Goal: Task Accomplishment & Management: Complete application form

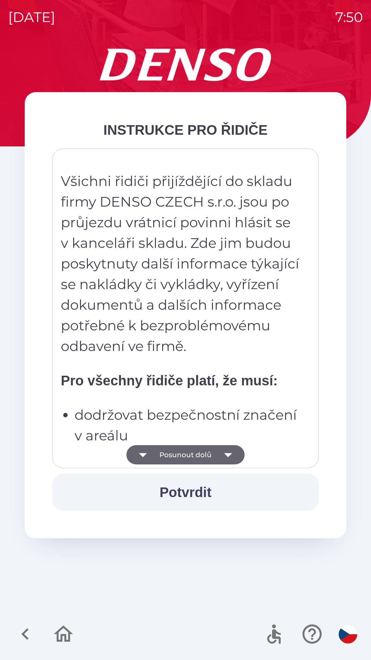
click at [186, 493] on button "Potvrdit" at bounding box center [185, 492] width 267 height 37
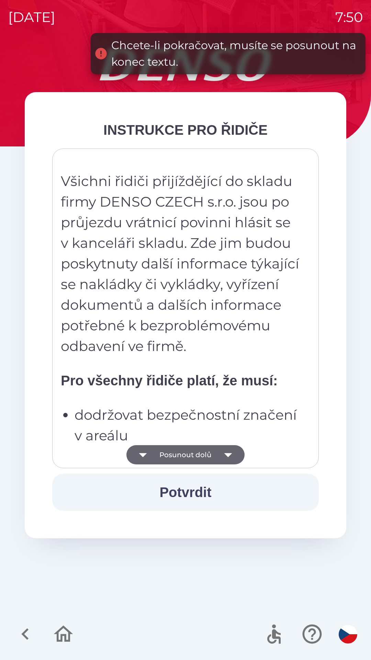
click at [186, 457] on button "Posunout dolů" at bounding box center [186, 454] width 118 height 19
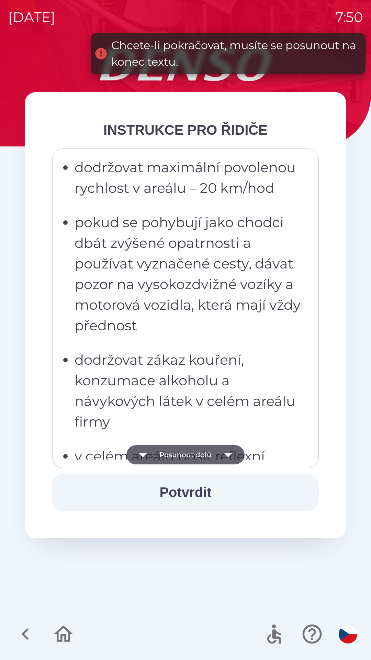
click at [191, 451] on button "Posunout dolů" at bounding box center [186, 454] width 118 height 19
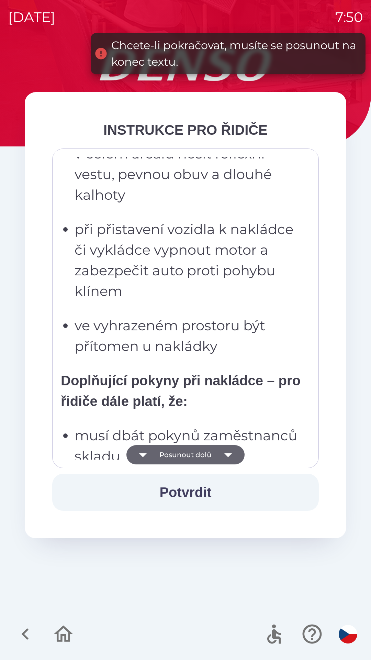
click at [193, 457] on button "Posunout dolů" at bounding box center [186, 454] width 118 height 19
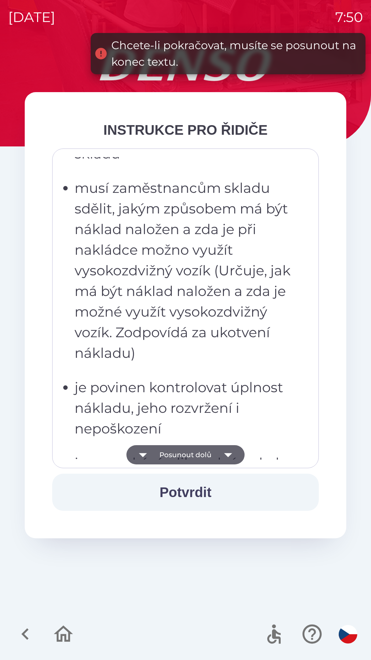
click at [192, 456] on button "Posunout dolů" at bounding box center [186, 454] width 118 height 19
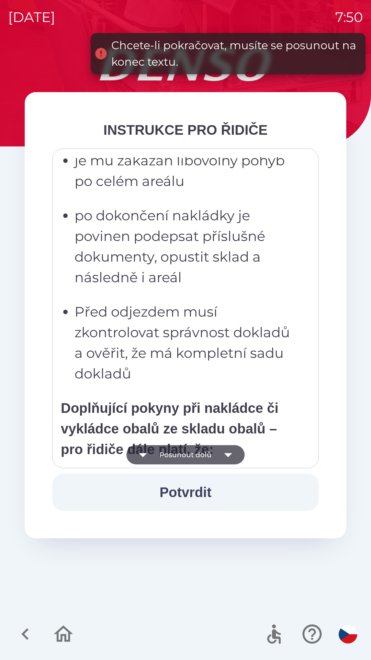
click at [191, 456] on button "Posunout dolů" at bounding box center [186, 454] width 118 height 19
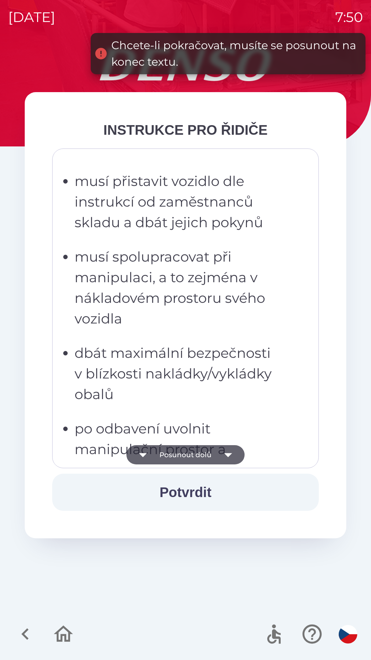
click at [191, 456] on button "Posunout dolů" at bounding box center [186, 454] width 118 height 19
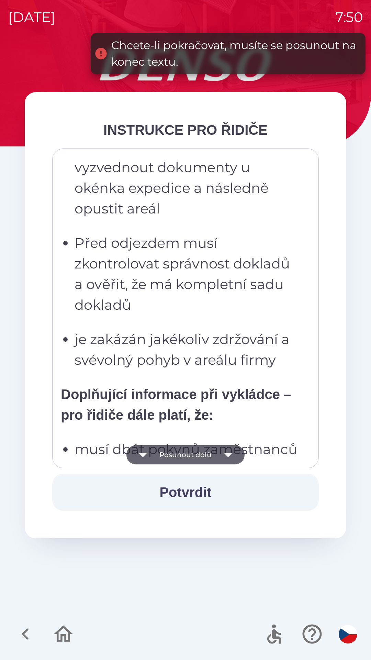
click at [193, 456] on button "Posunout dolů" at bounding box center [186, 454] width 118 height 19
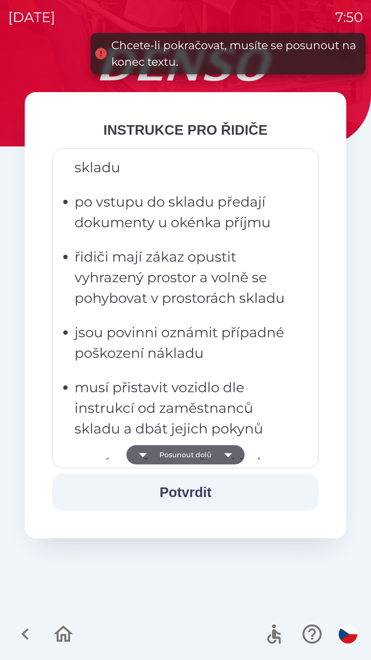
click at [194, 455] on button "Posunout dolů" at bounding box center [186, 454] width 118 height 19
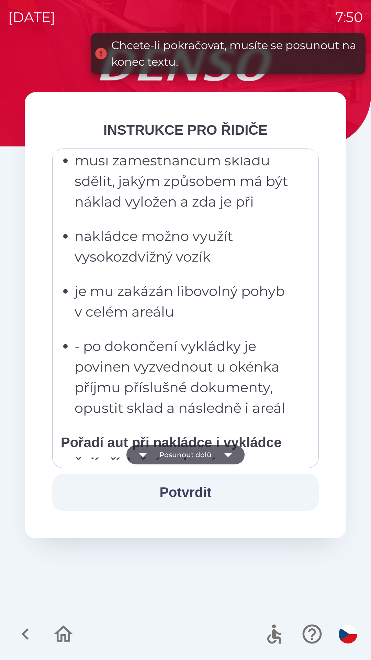
click at [193, 456] on button "Posunout dolů" at bounding box center [186, 454] width 118 height 19
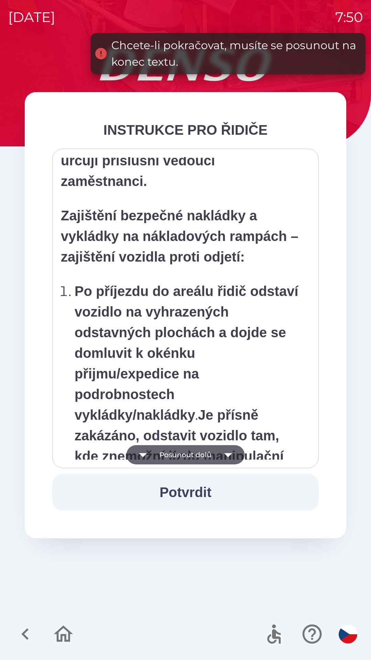
click at [193, 455] on button "Posunout dolů" at bounding box center [186, 454] width 118 height 19
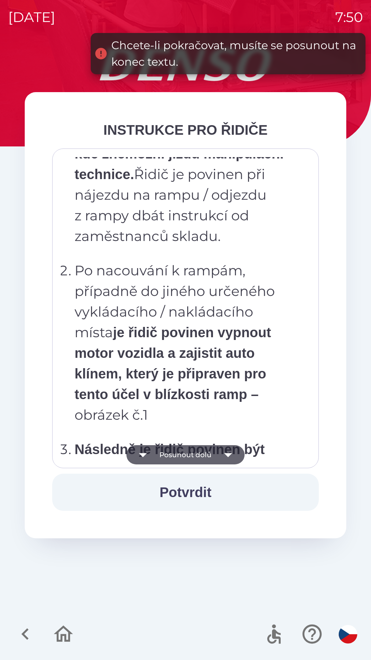
click at [194, 458] on button "Posunout dolů" at bounding box center [186, 454] width 118 height 19
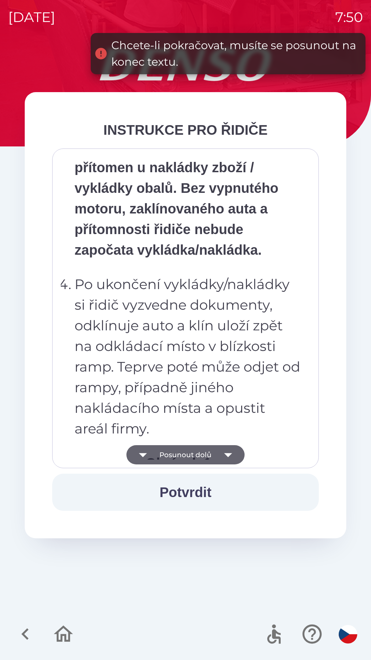
click at [193, 458] on button "Posunout dolů" at bounding box center [186, 454] width 118 height 19
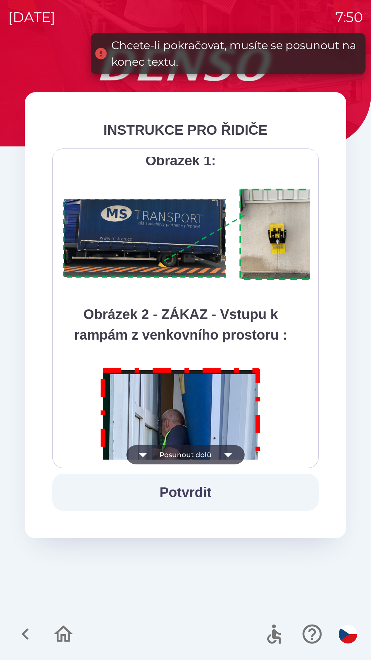
click at [194, 457] on button "Posunout dolů" at bounding box center [186, 454] width 118 height 19
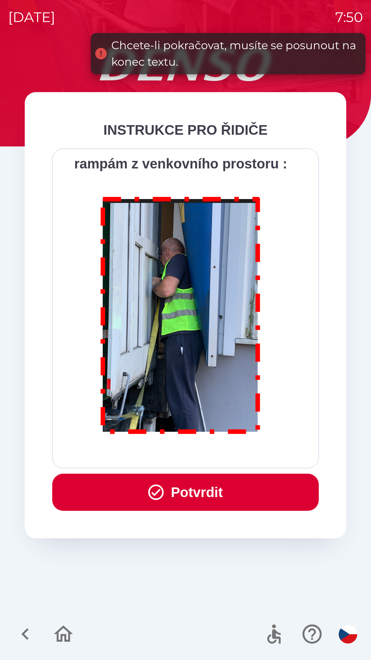
click at [195, 488] on button "Potvrdit" at bounding box center [185, 492] width 267 height 37
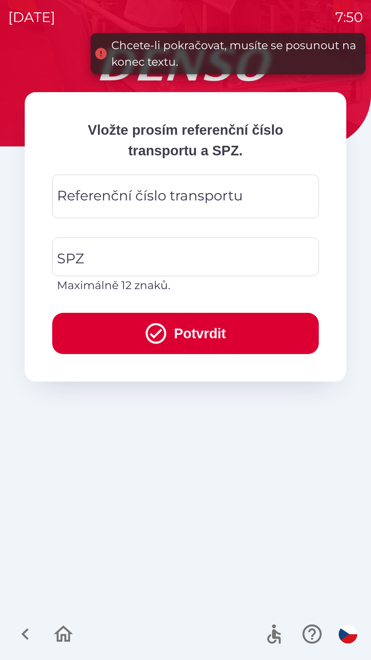
click at [122, 190] on div "Referenční číslo transportu Referenční číslo transportu" at bounding box center [185, 197] width 267 height 44
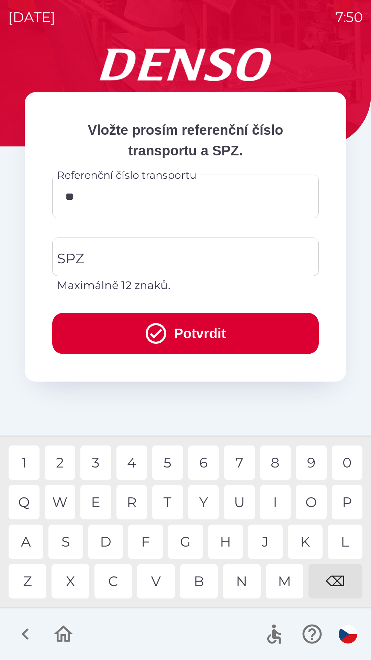
click at [278, 503] on div "I" at bounding box center [275, 502] width 31 height 34
click at [349, 462] on div "0" at bounding box center [347, 463] width 31 height 34
type input "*******"
click at [103, 258] on input "SPZ" at bounding box center [180, 257] width 250 height 32
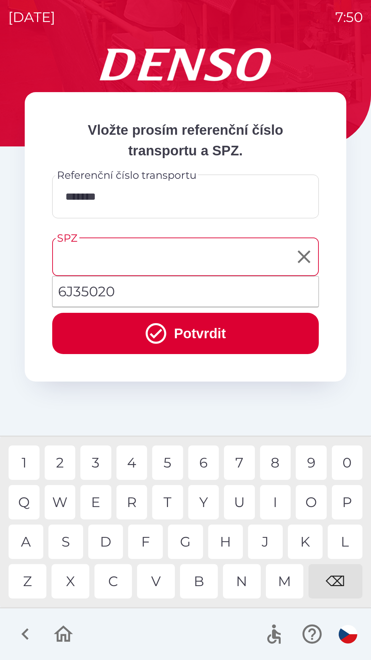
click at [91, 290] on li "6J35020" at bounding box center [186, 291] width 266 height 25
type input "*******"
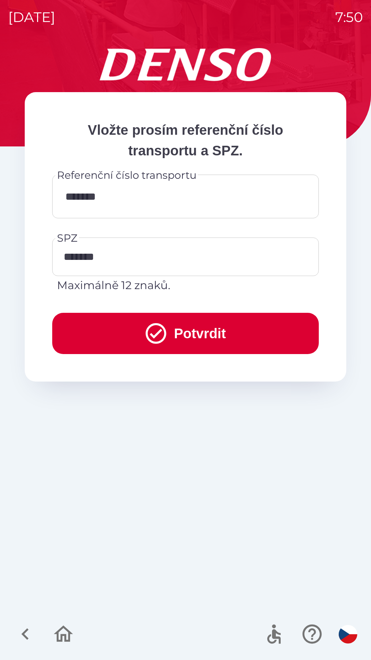
click at [139, 338] on button "Potvrdit" at bounding box center [185, 333] width 267 height 41
